Goal: Task Accomplishment & Management: Manage account settings

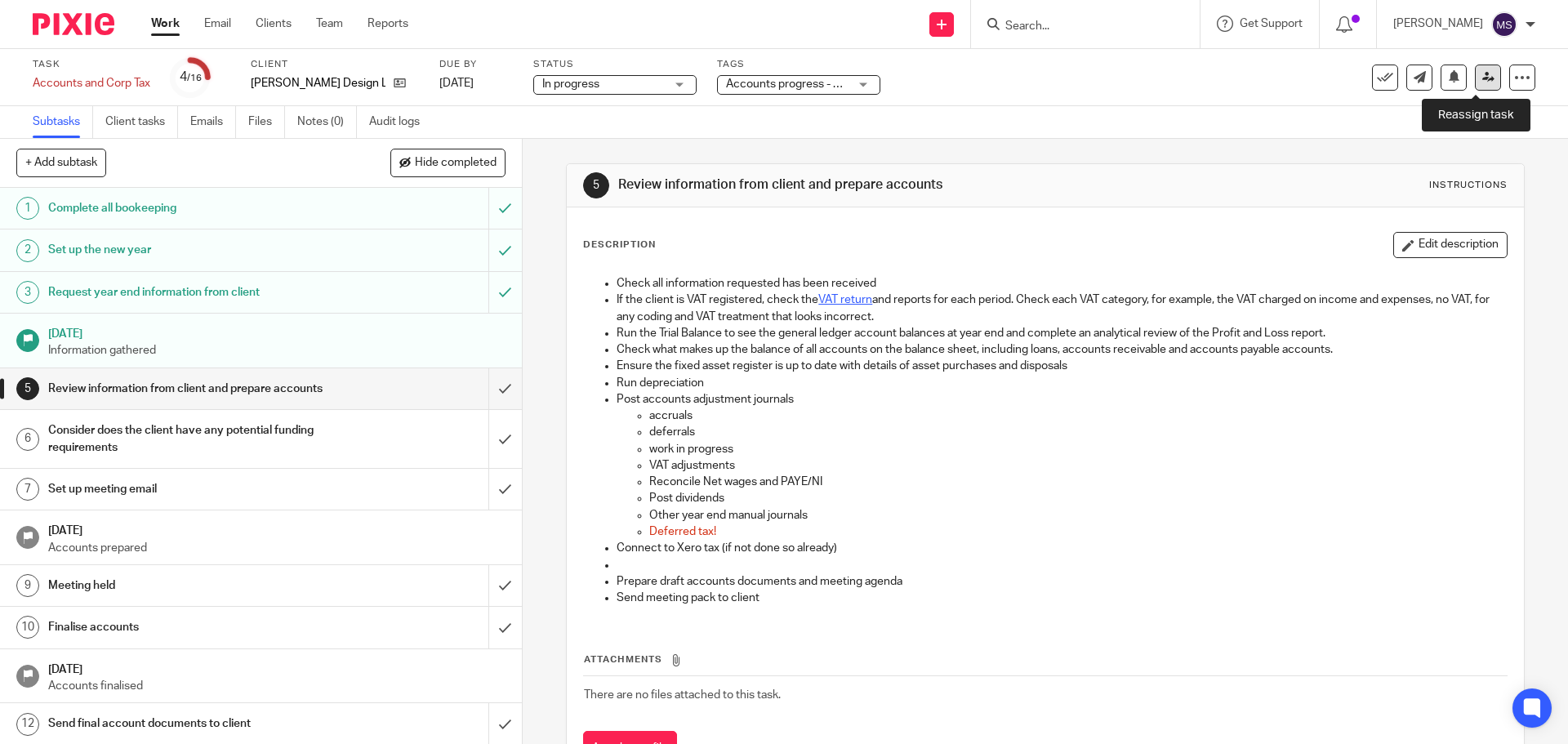
click at [1482, 76] on icon at bounding box center [1488, 76] width 12 height 12
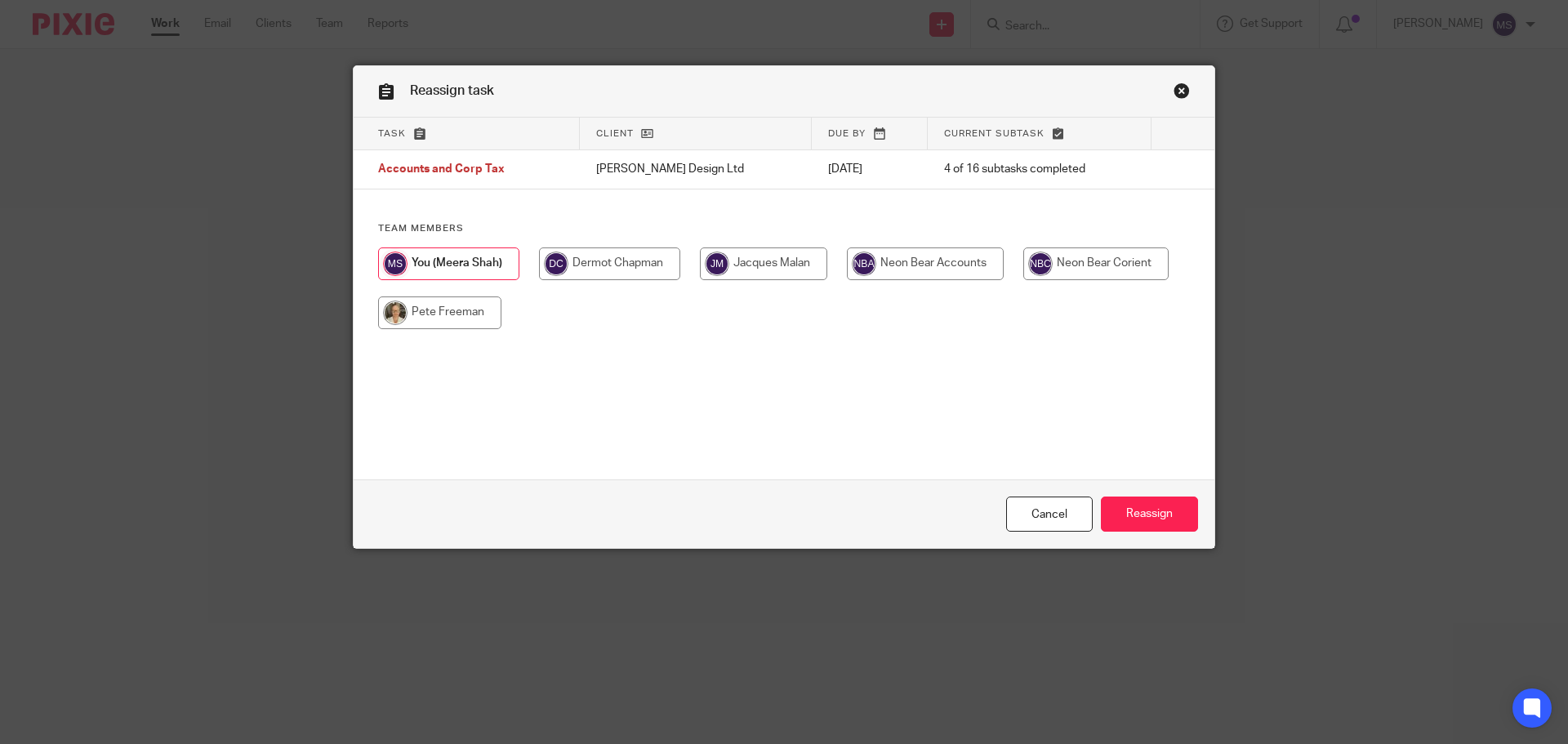
click at [437, 323] on input "radio" at bounding box center [439, 313] width 123 height 32
radio input "true"
click at [1138, 509] on input "Reassign" at bounding box center [1150, 513] width 97 height 35
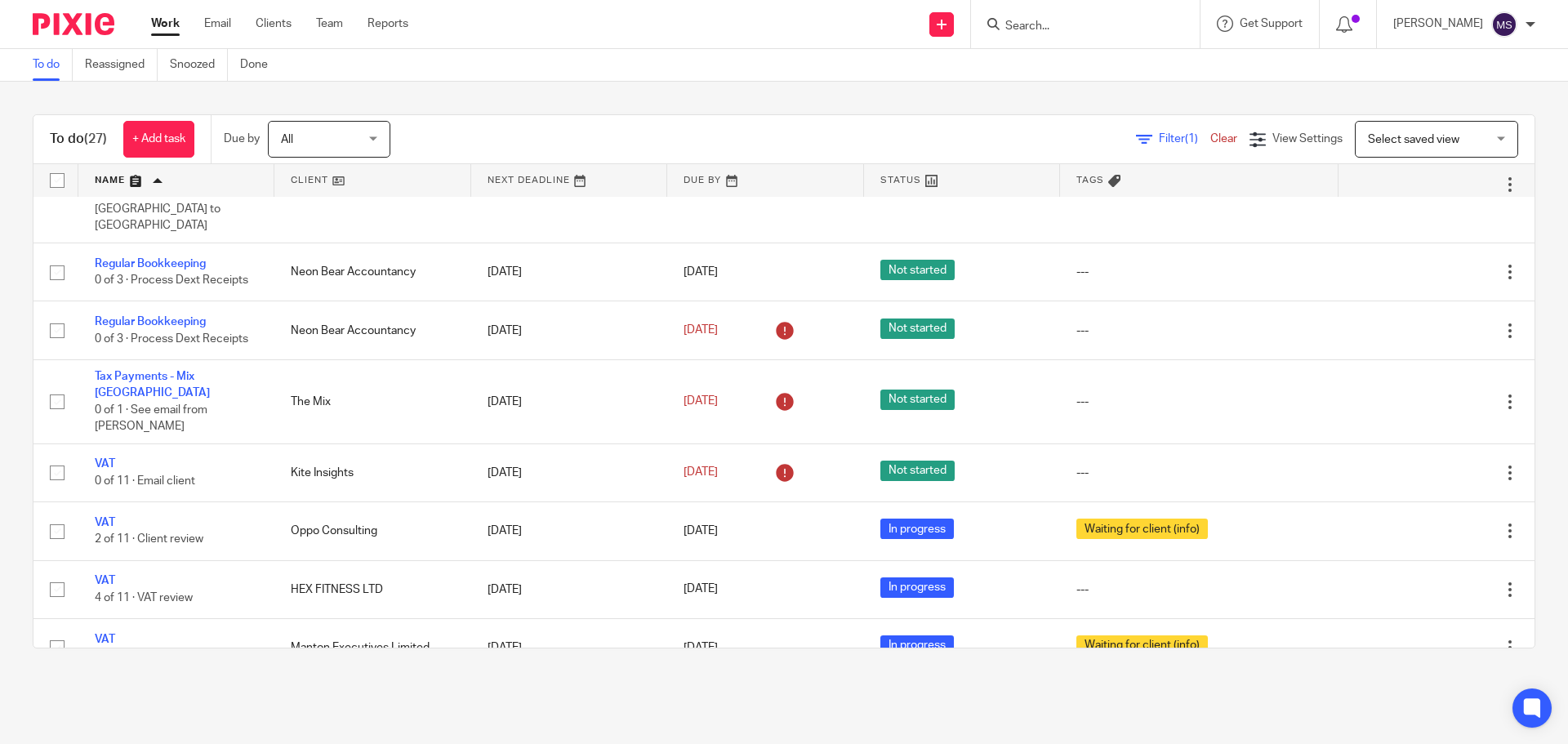
scroll to position [1426, 0]
